Goal: Obtain resource: Download file/media

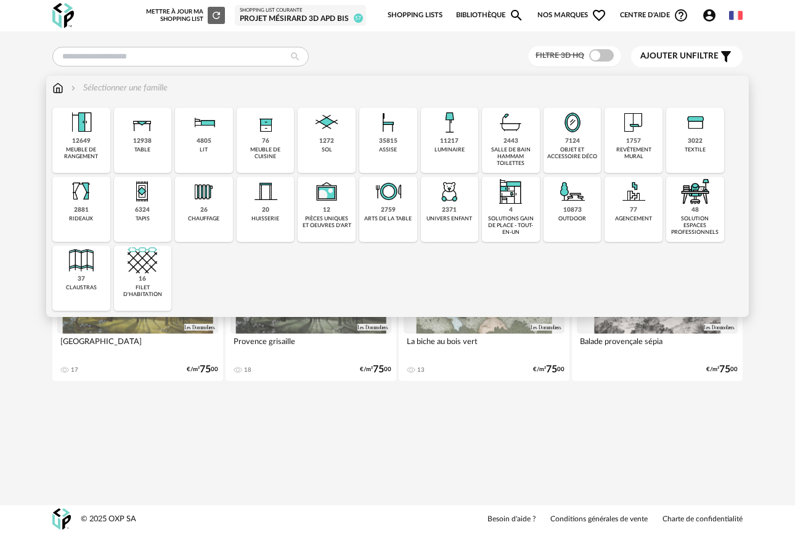
click at [269, 132] on img at bounding box center [266, 123] width 30 height 30
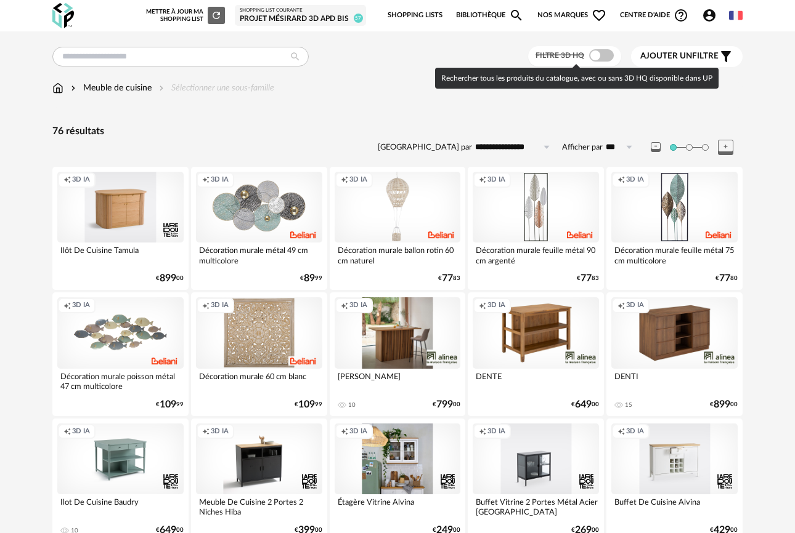
click at [604, 58] on span at bounding box center [601, 55] width 25 height 12
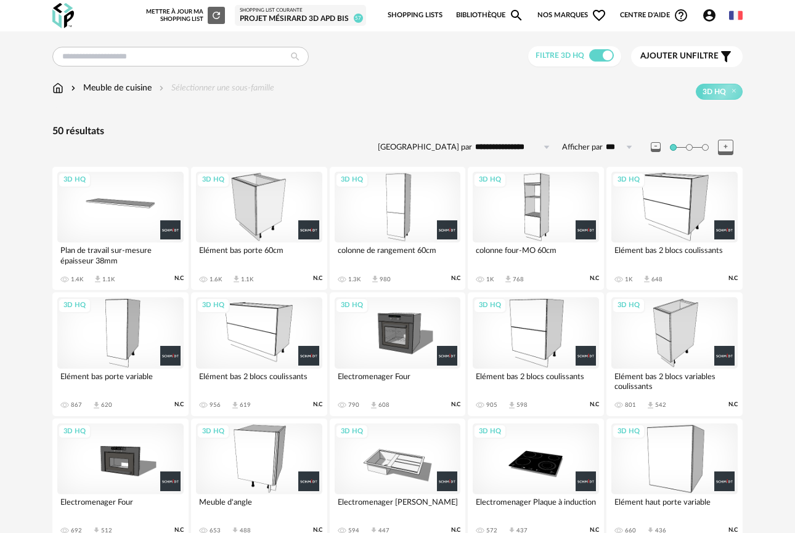
click at [125, 209] on div "3D HQ" at bounding box center [120, 207] width 126 height 71
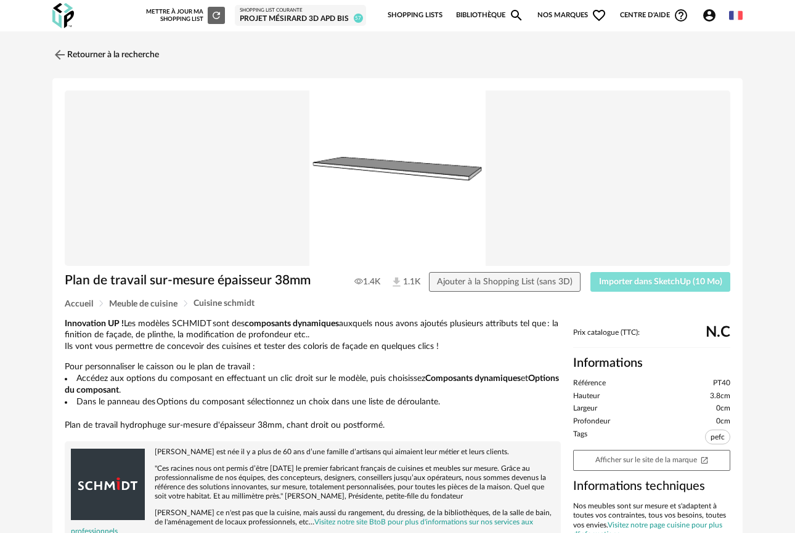
click at [683, 286] on span "Importer dans SketchUp (10 Mo)" at bounding box center [660, 282] width 123 height 9
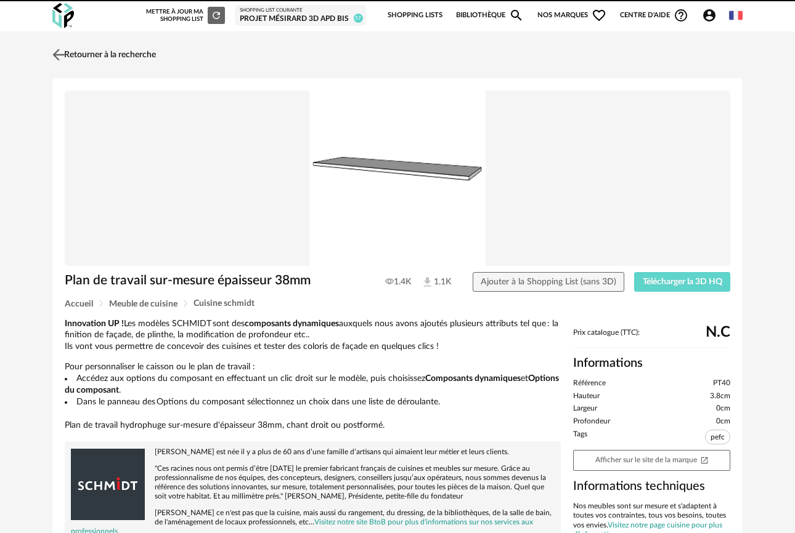
click at [59, 60] on img at bounding box center [59, 55] width 18 height 18
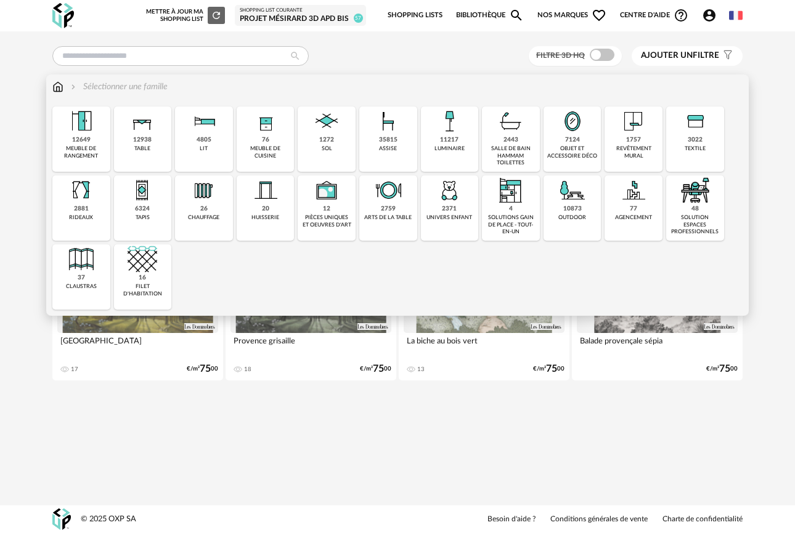
click at [262, 144] on div "76" at bounding box center [265, 140] width 7 height 8
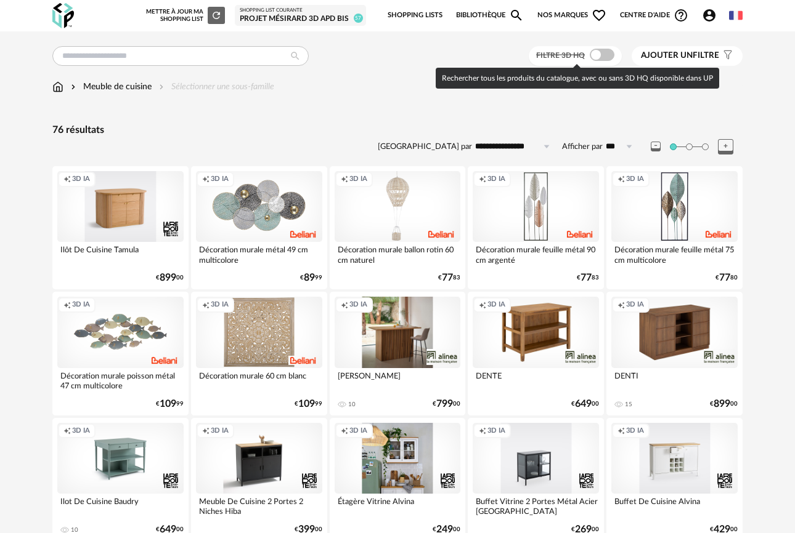
click at [600, 59] on span at bounding box center [602, 55] width 25 height 12
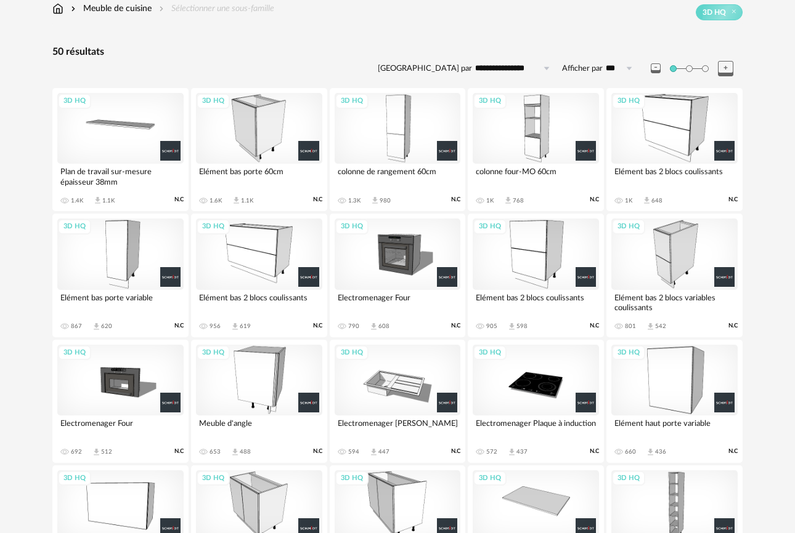
scroll to position [86, 0]
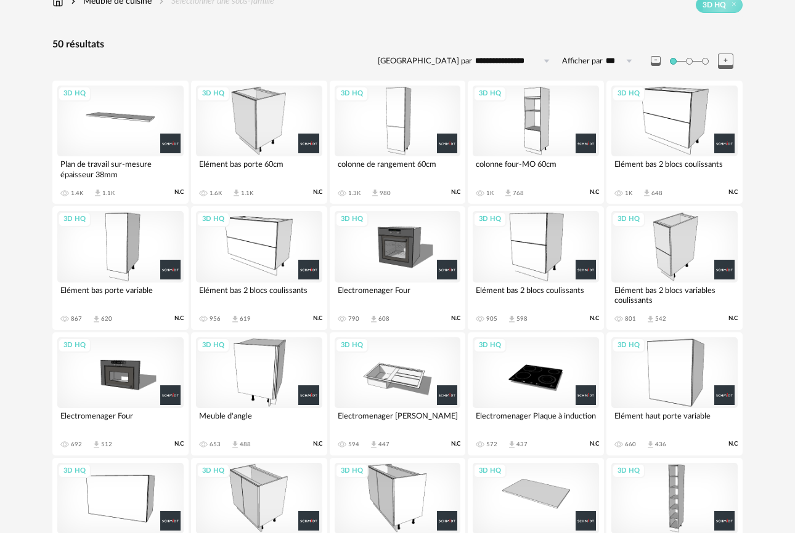
click at [668, 253] on div "3D HQ" at bounding box center [674, 246] width 126 height 71
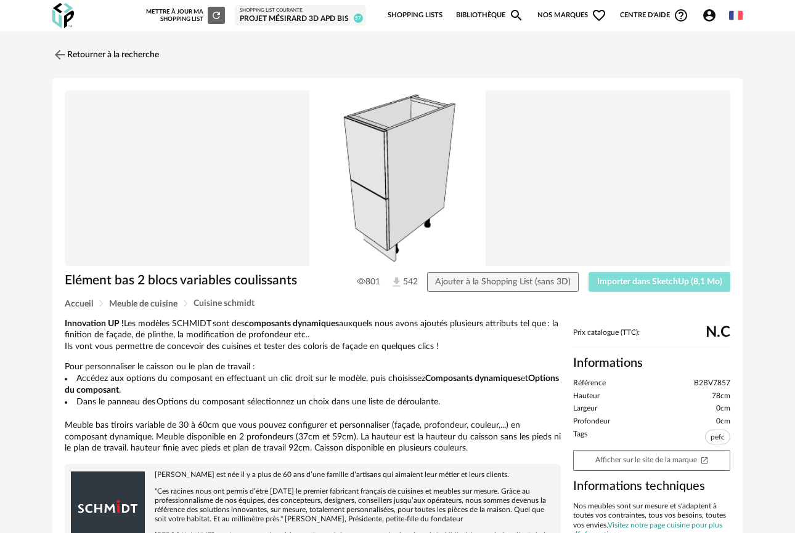
click at [628, 285] on span "Importer dans SketchUp (8,1 Mo)" at bounding box center [659, 282] width 125 height 9
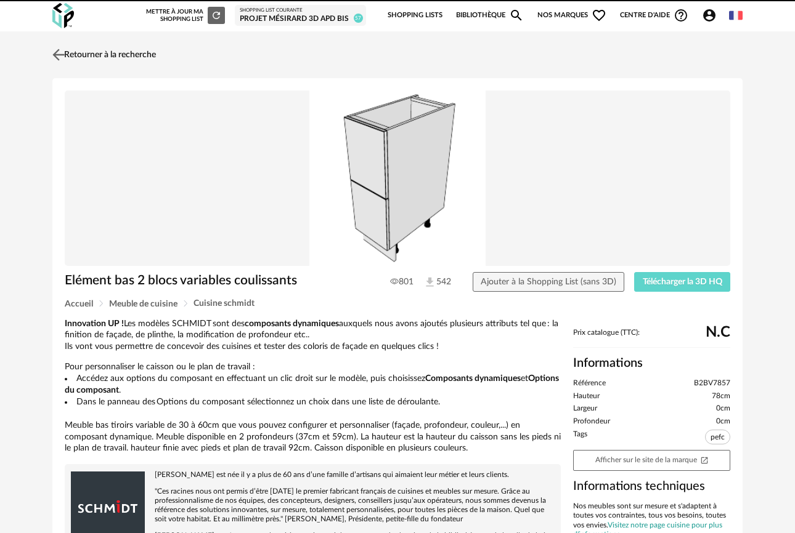
click at [57, 60] on img at bounding box center [59, 55] width 18 height 18
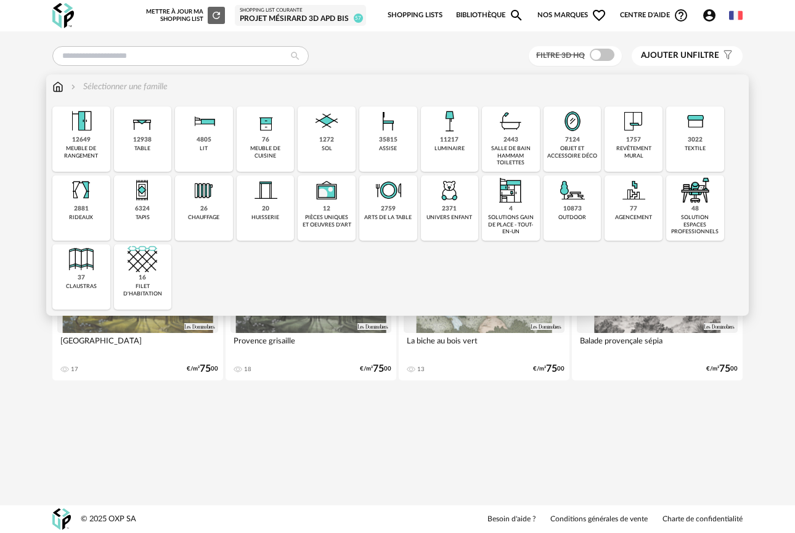
click at [279, 147] on div "meuble de cuisine" at bounding box center [265, 152] width 51 height 14
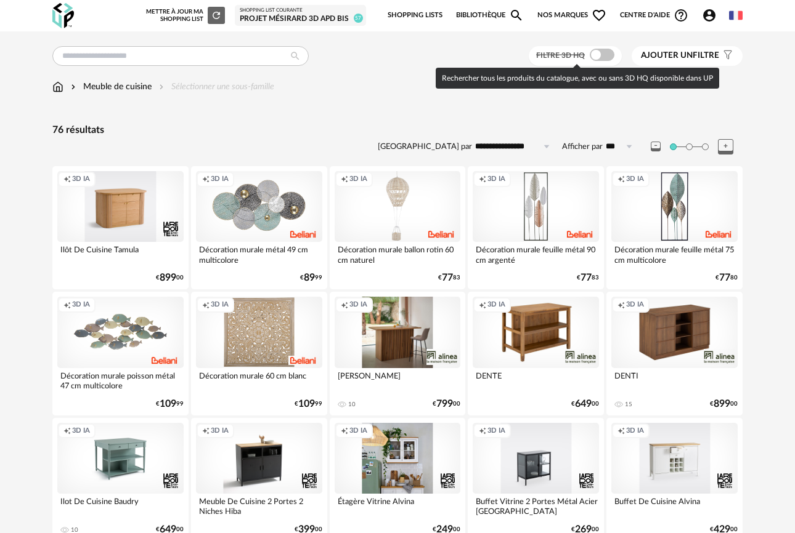
click at [607, 57] on span at bounding box center [602, 55] width 25 height 12
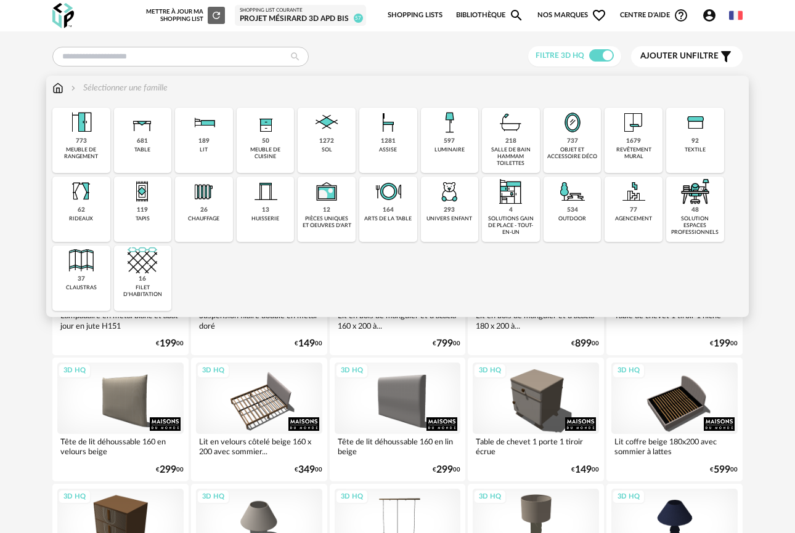
click at [268, 140] on div "50" at bounding box center [265, 141] width 7 height 8
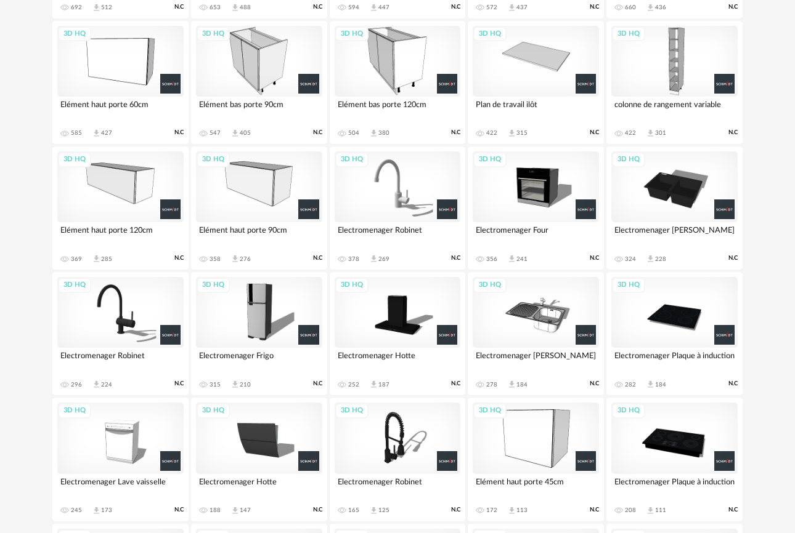
scroll to position [541, 0]
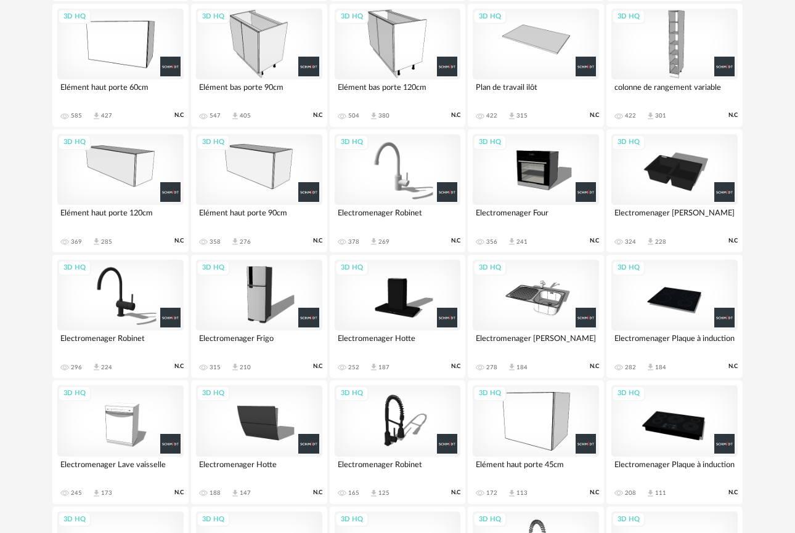
click at [534, 302] on div "3D HQ" at bounding box center [535, 295] width 126 height 71
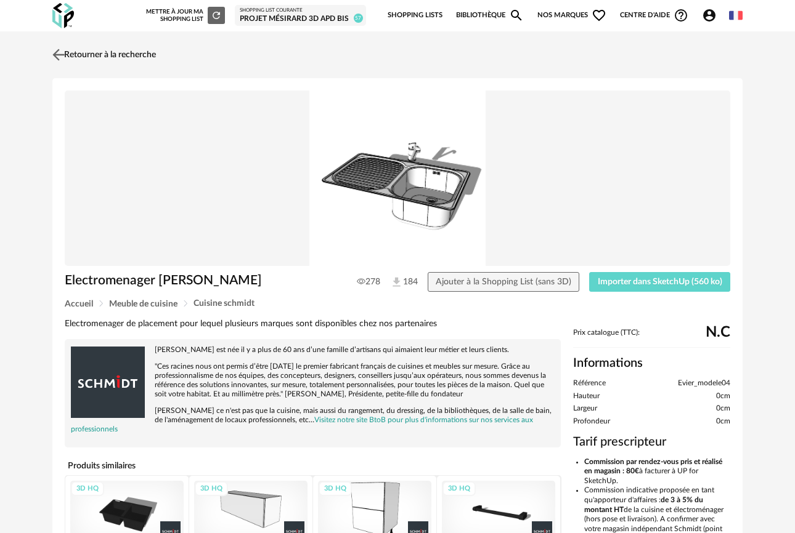
click at [60, 52] on img at bounding box center [59, 55] width 18 height 18
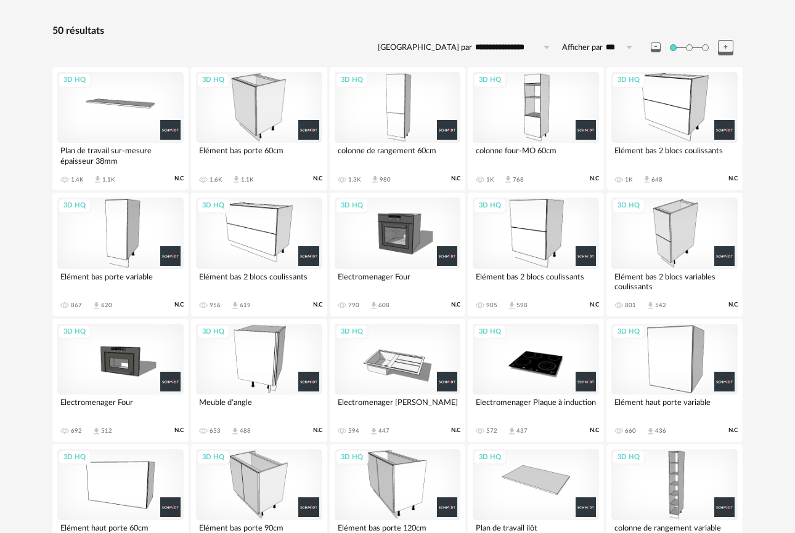
click at [376, 338] on div "3D HQ" at bounding box center [397, 359] width 126 height 71
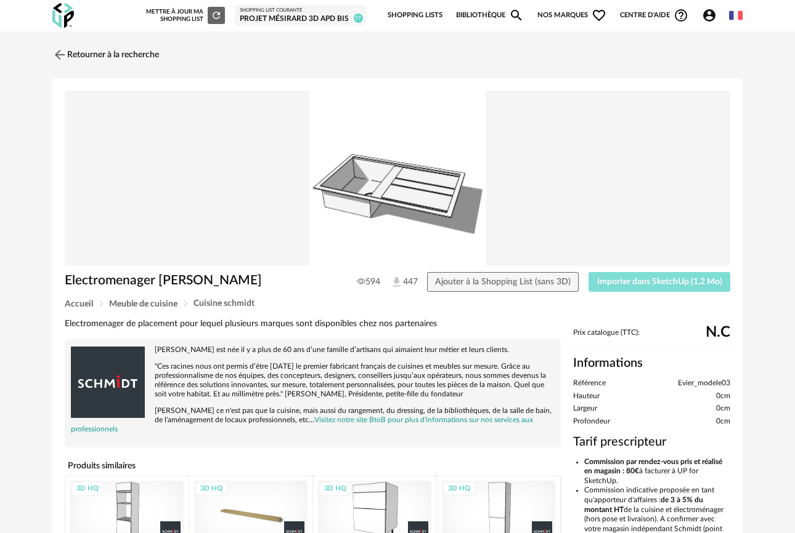
click at [662, 280] on span "Importer dans SketchUp (1,2 Mo)" at bounding box center [659, 282] width 125 height 9
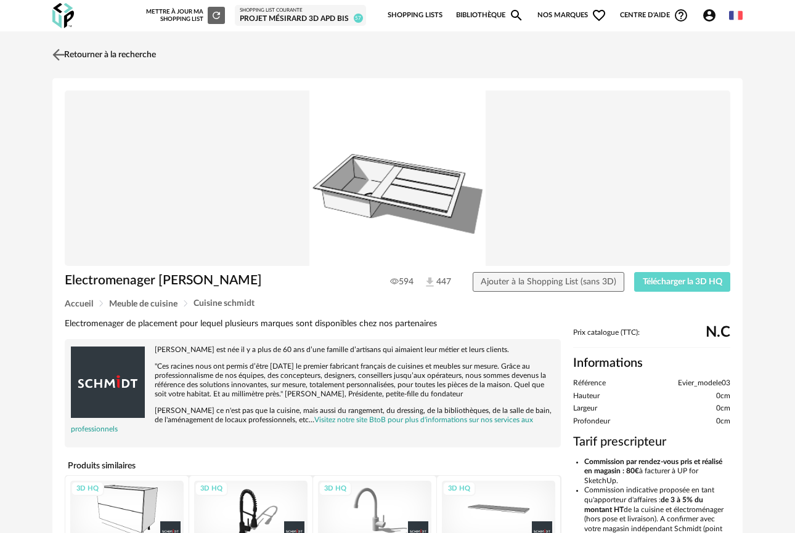
click at [59, 52] on img at bounding box center [59, 55] width 18 height 18
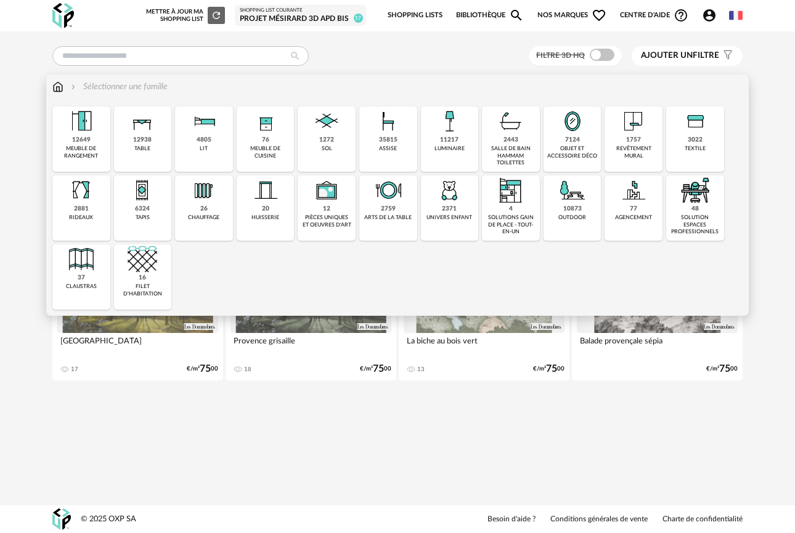
click at [258, 142] on div "76 meuble de cuisine" at bounding box center [266, 139] width 58 height 65
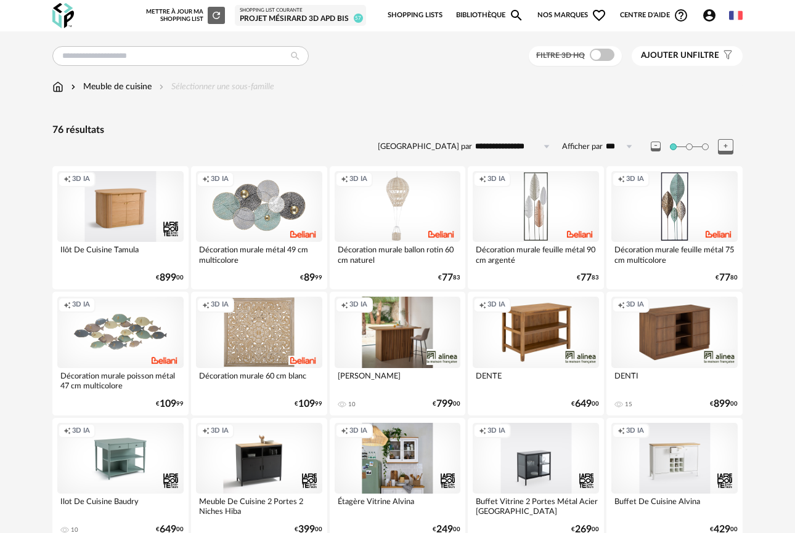
click at [590, 62] on div "Filtre 3D HQ" at bounding box center [575, 56] width 93 height 20
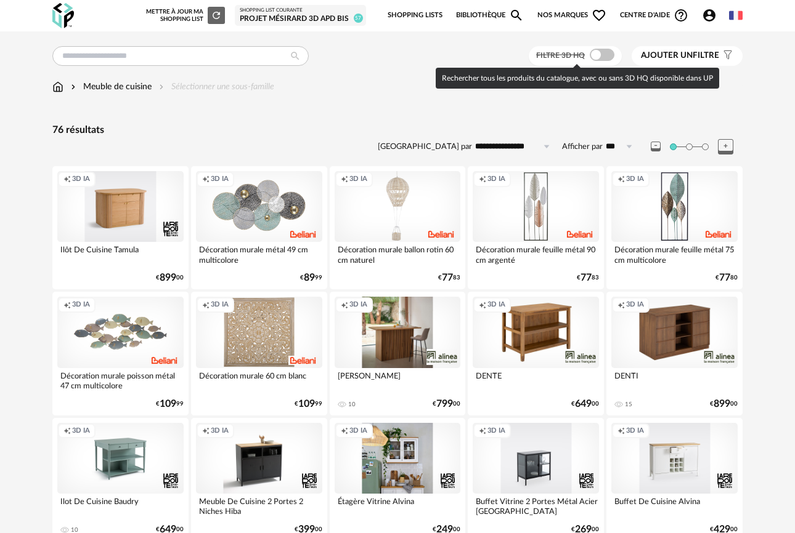
drag, startPoint x: 594, startPoint y: 60, endPoint x: 586, endPoint y: 64, distance: 9.1
click at [593, 60] on span at bounding box center [602, 55] width 25 height 12
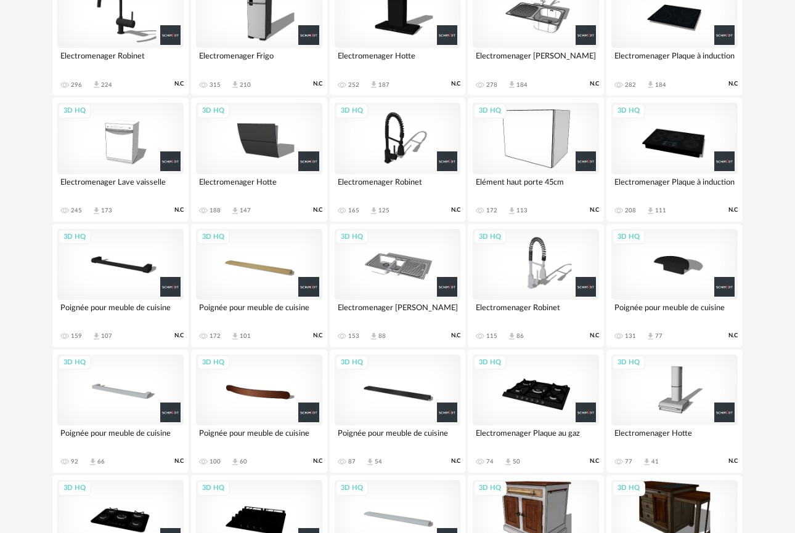
scroll to position [825, 0]
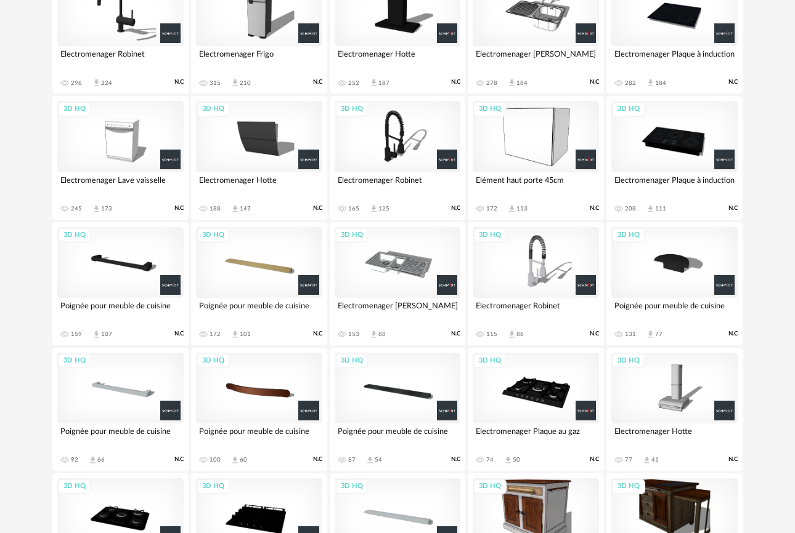
click at [405, 150] on div "3D HQ" at bounding box center [397, 136] width 126 height 71
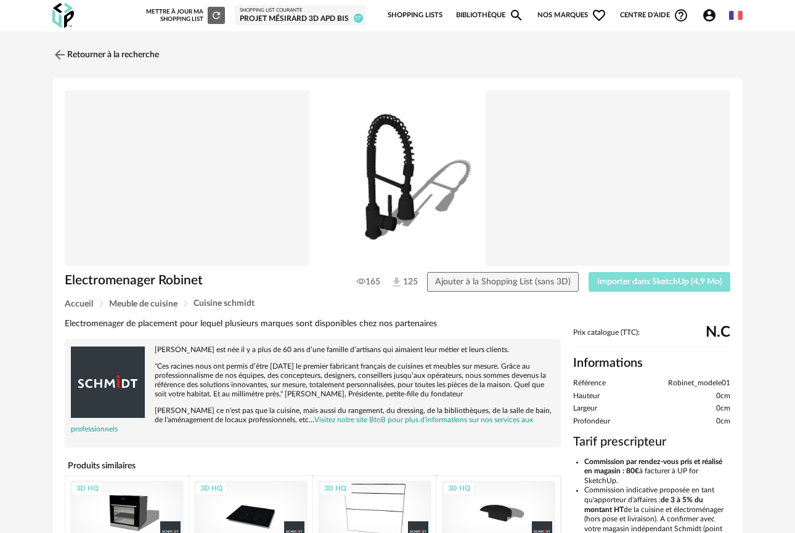
click at [642, 286] on span "Importer dans SketchUp (4,9 Mo)" at bounding box center [659, 282] width 125 height 9
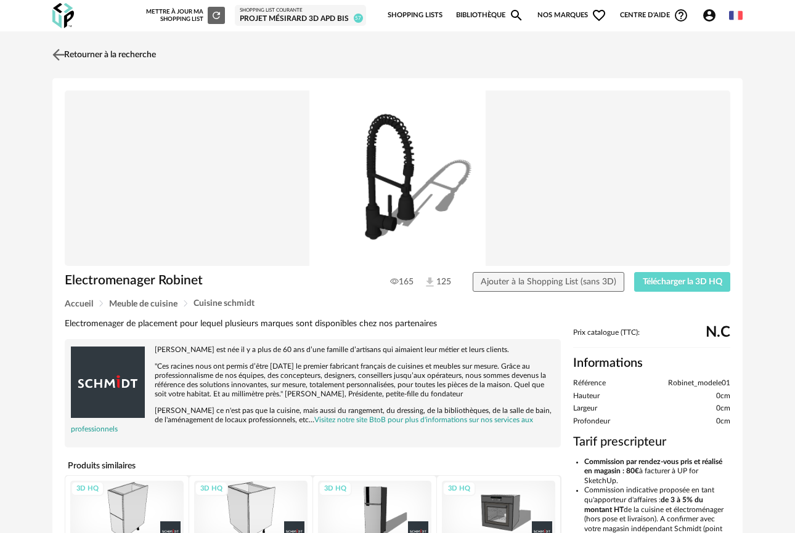
click at [70, 51] on link "Retourner à la recherche" at bounding box center [102, 54] width 107 height 27
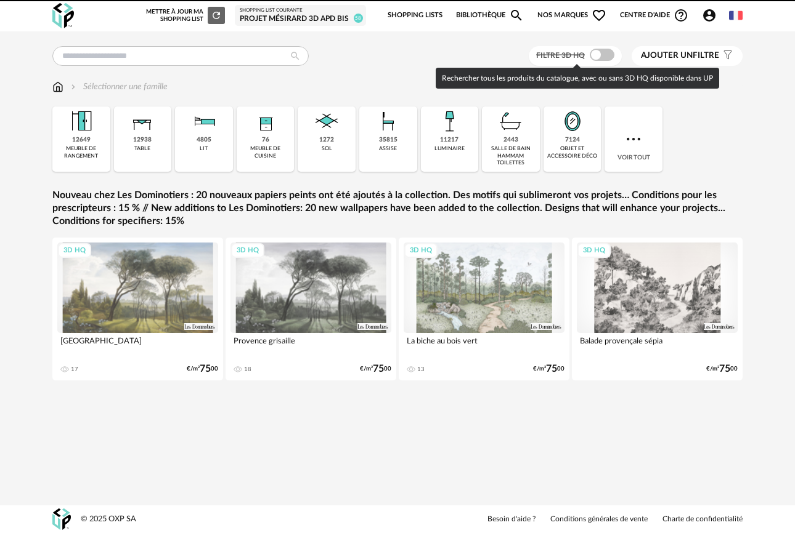
drag, startPoint x: 601, startPoint y: 57, endPoint x: 598, endPoint y: 63, distance: 7.7
click at [601, 57] on span at bounding box center [602, 55] width 25 height 12
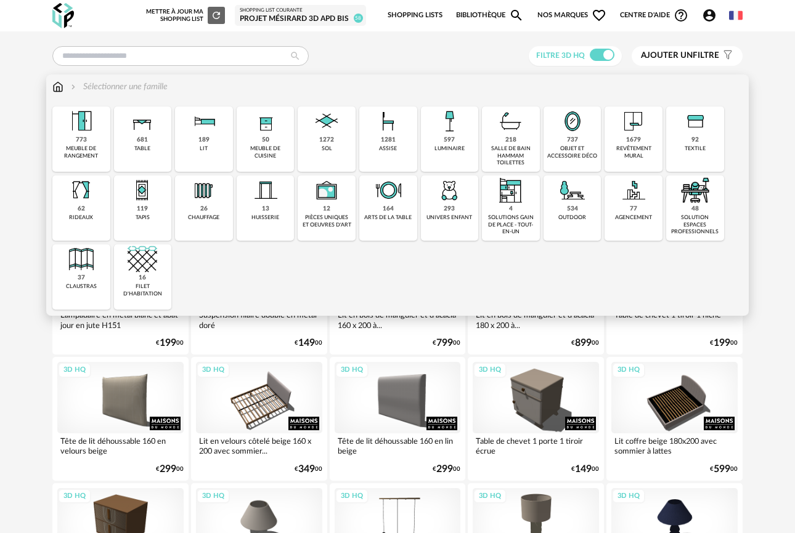
click at [269, 144] on div "50 meuble de cuisine" at bounding box center [266, 139] width 58 height 65
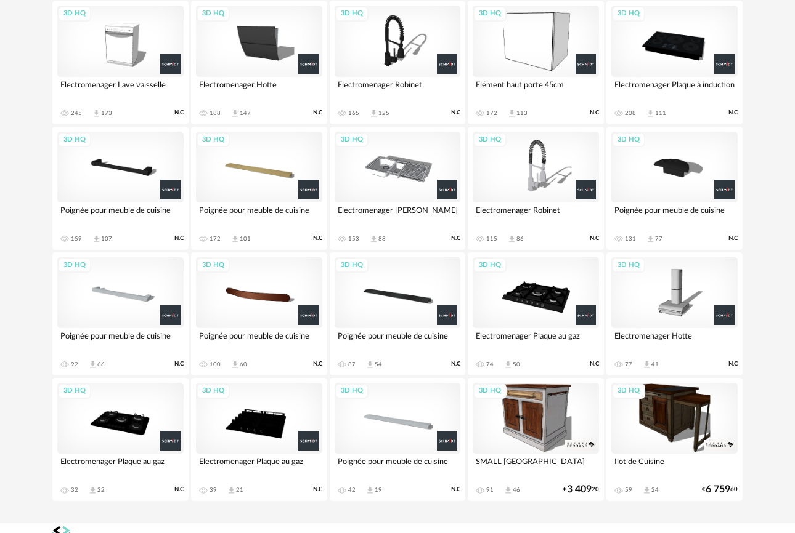
scroll to position [917, 0]
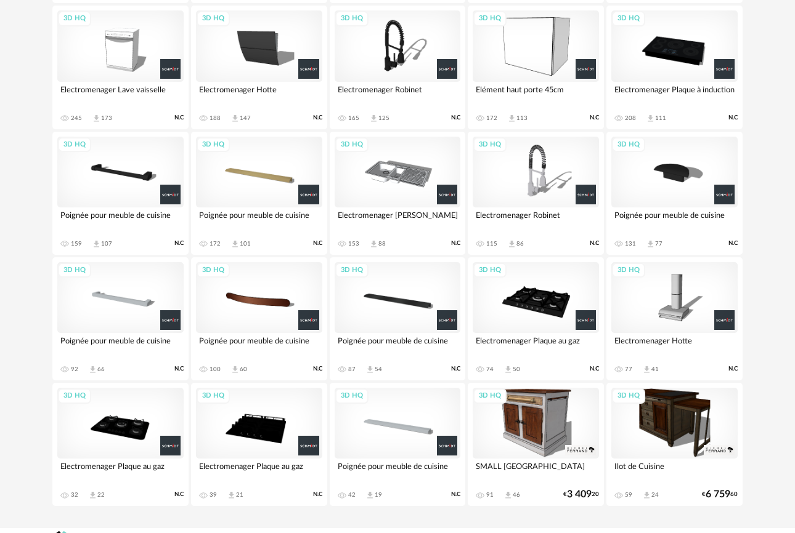
click at [389, 308] on div "3D HQ" at bounding box center [397, 297] width 126 height 71
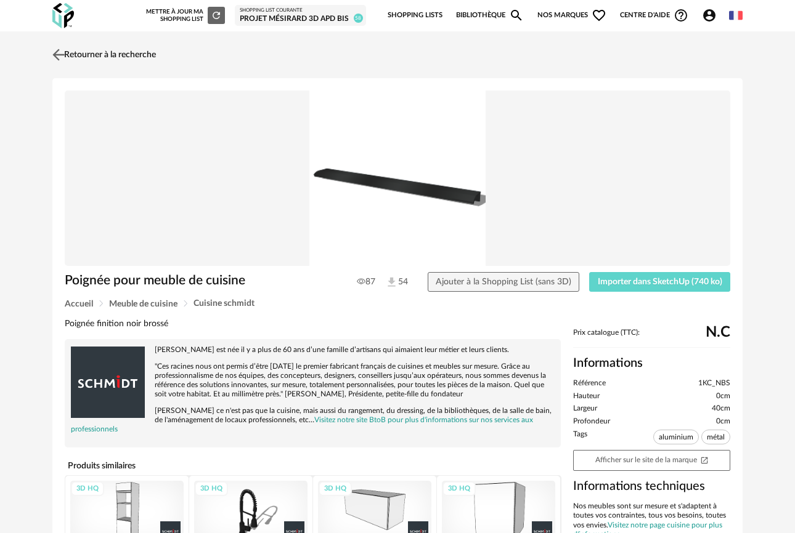
click at [65, 55] on img at bounding box center [59, 55] width 18 height 18
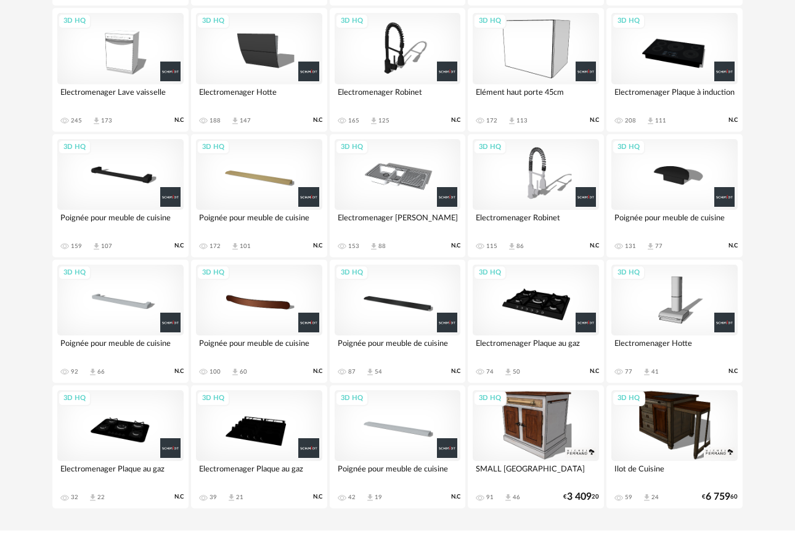
scroll to position [935, 0]
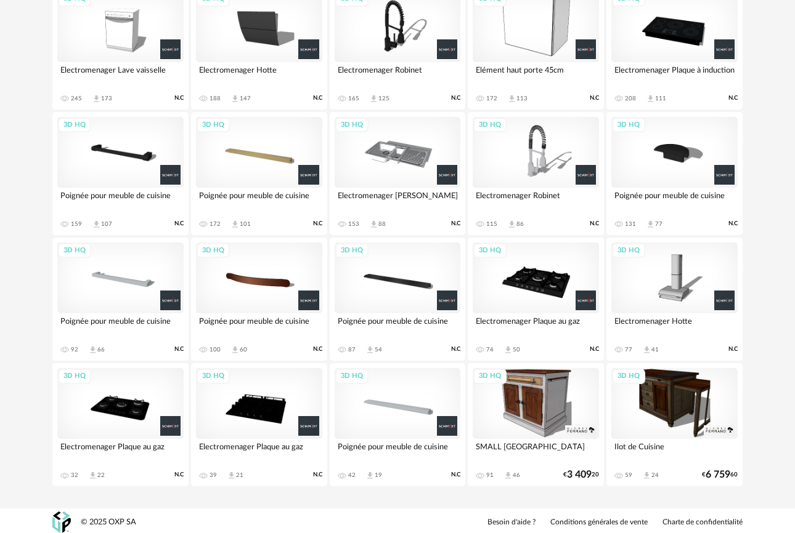
click at [680, 156] on div "3D HQ" at bounding box center [674, 152] width 126 height 71
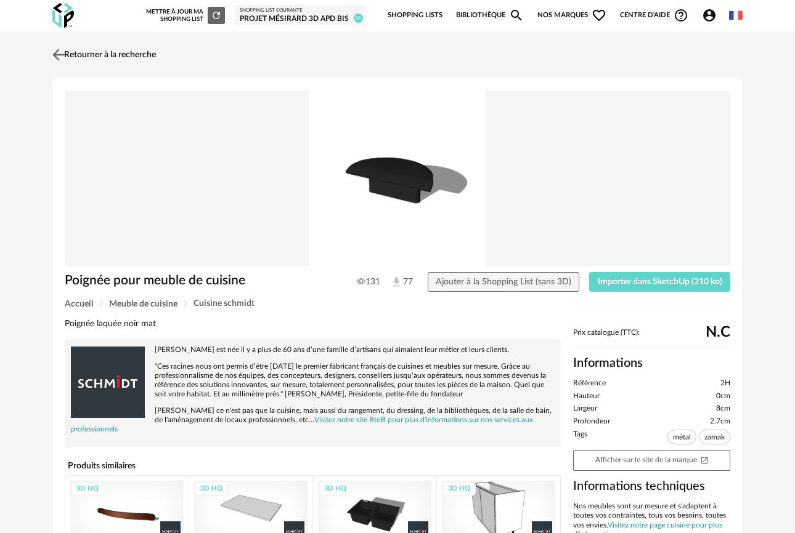
click at [59, 58] on img at bounding box center [59, 55] width 18 height 18
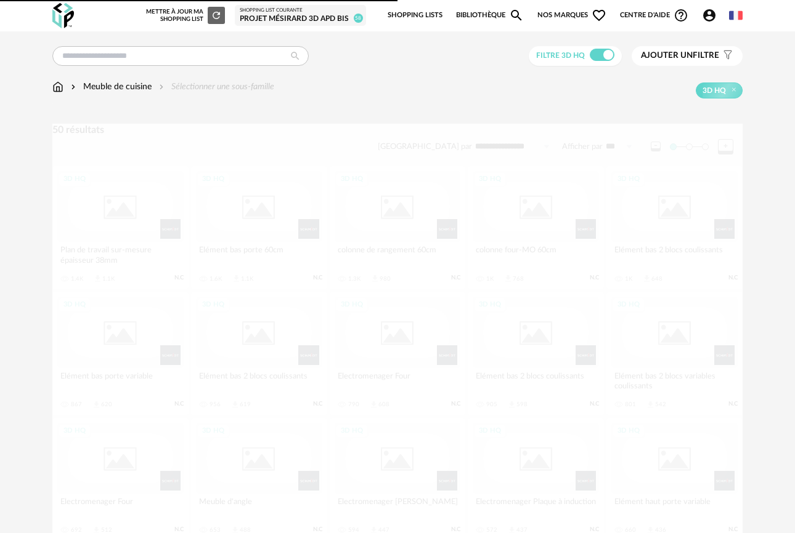
scroll to position [935, 0]
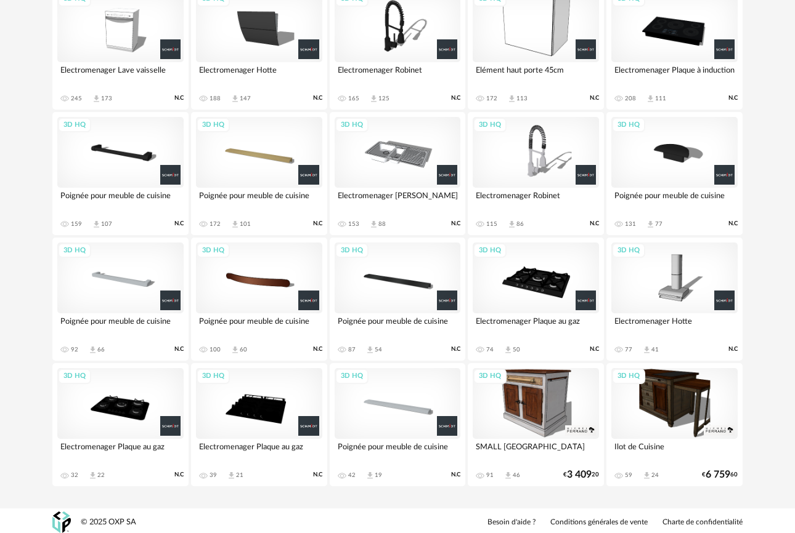
click at [110, 163] on div "3D HQ" at bounding box center [120, 152] width 126 height 71
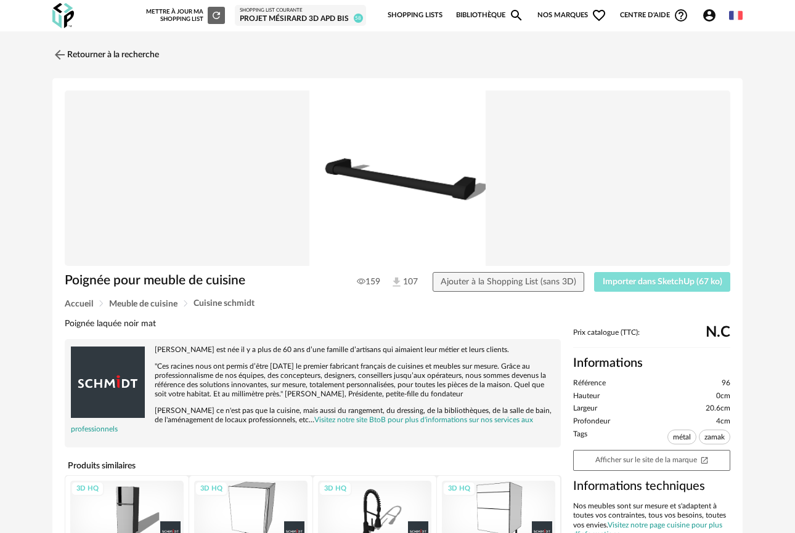
click at [617, 283] on span "Importer dans SketchUp (67 ko)" at bounding box center [662, 282] width 120 height 9
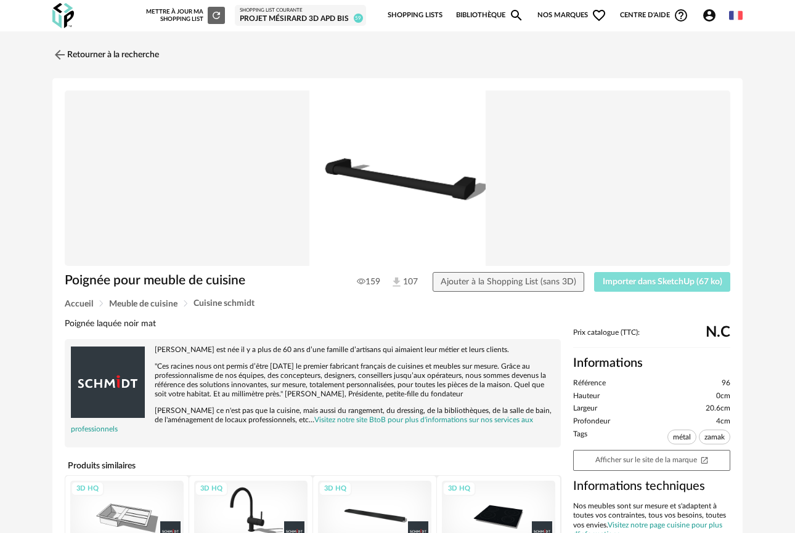
click at [623, 280] on span "Importer dans SketchUp (67 ko)" at bounding box center [662, 282] width 120 height 9
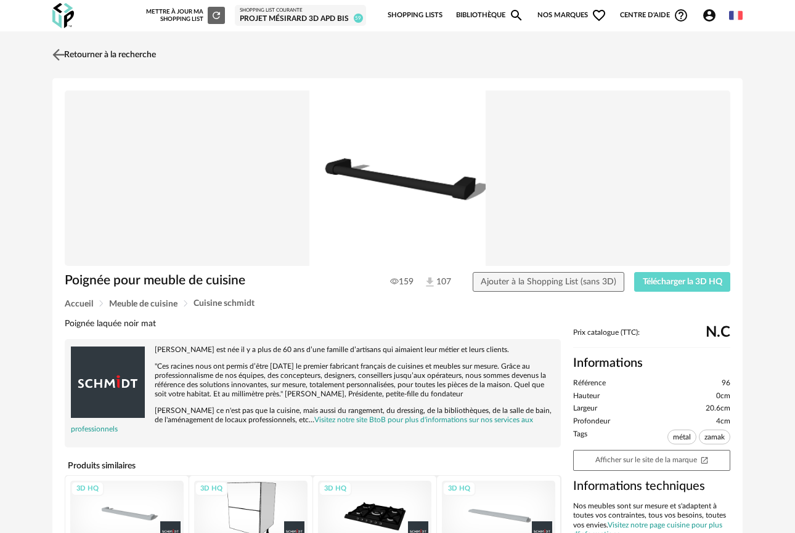
click at [62, 54] on img at bounding box center [59, 55] width 18 height 18
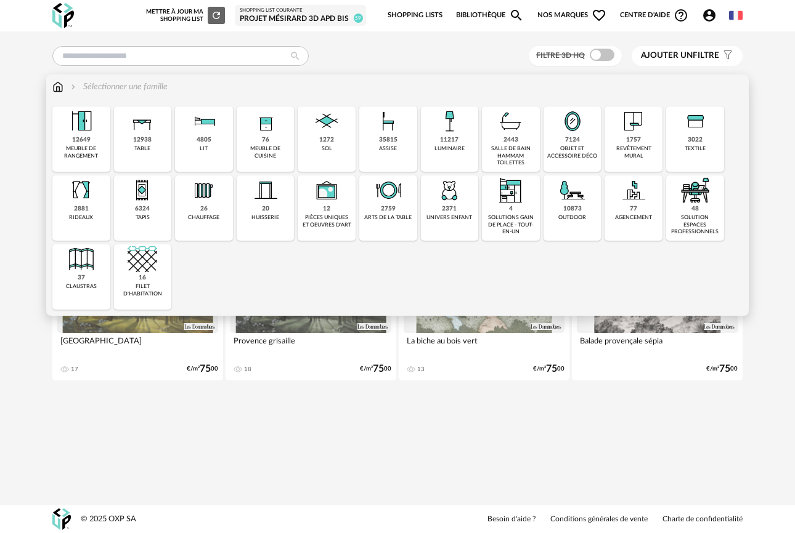
click at [614, 148] on div "revêtement mural" at bounding box center [633, 152] width 51 height 14
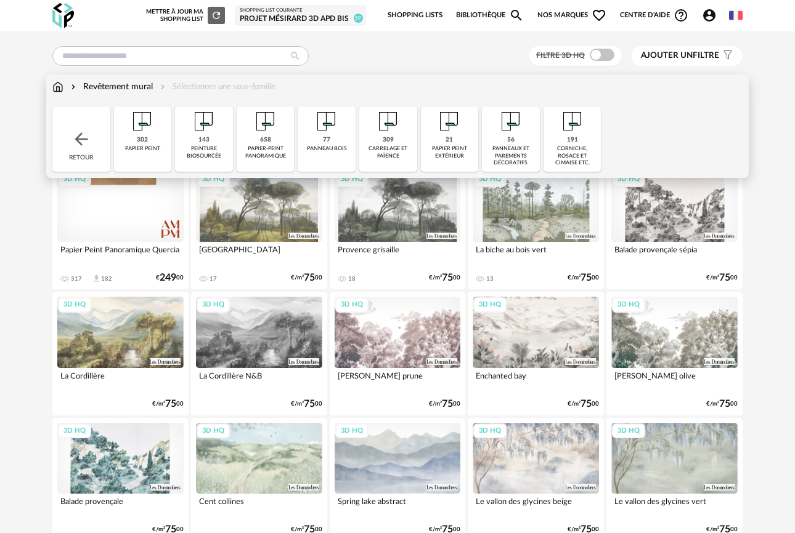
click at [581, 145] on div "191 corniche, rosace et cimaise etc." at bounding box center [572, 139] width 58 height 65
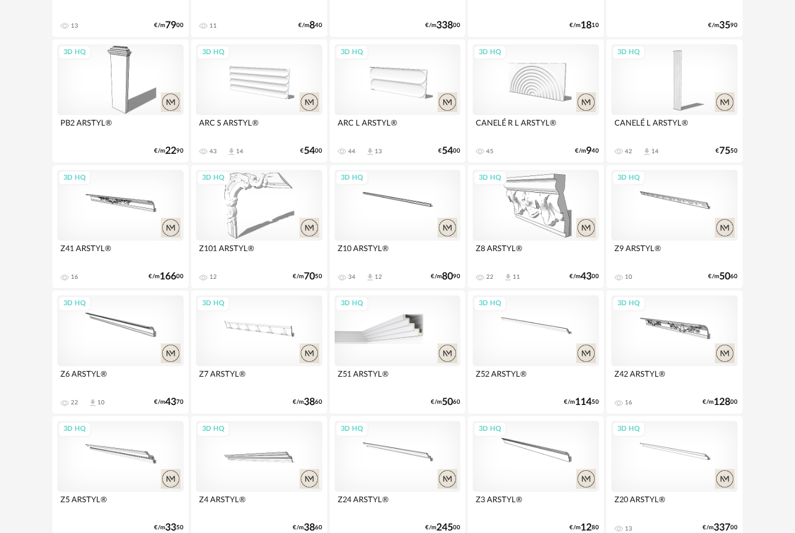
scroll to position [379, 0]
click at [125, 325] on div "3D HQ" at bounding box center [120, 330] width 126 height 71
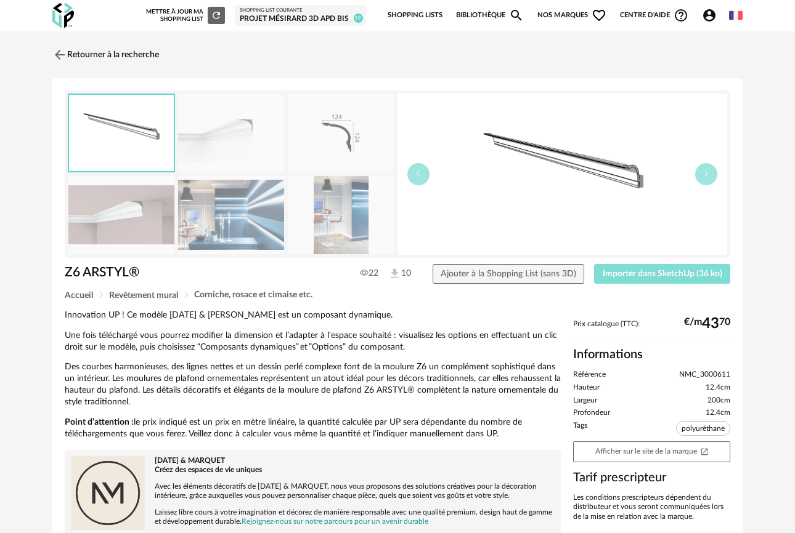
click at [690, 273] on span "Importer dans SketchUp (36 ko)" at bounding box center [662, 274] width 120 height 9
